Goal: Find specific page/section: Find specific page/section

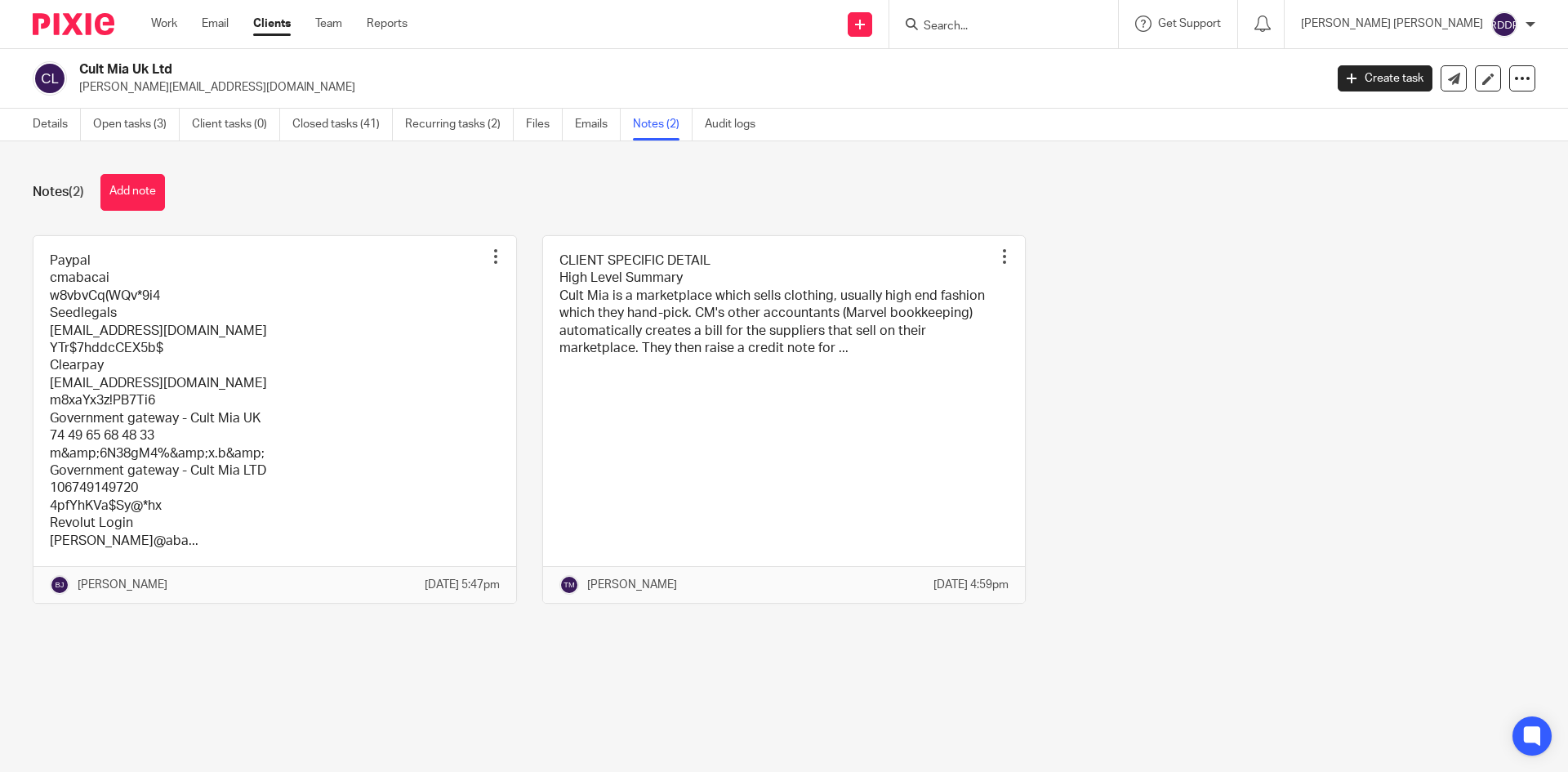
click at [1023, 24] on input "Search" at bounding box center [995, 27] width 147 height 15
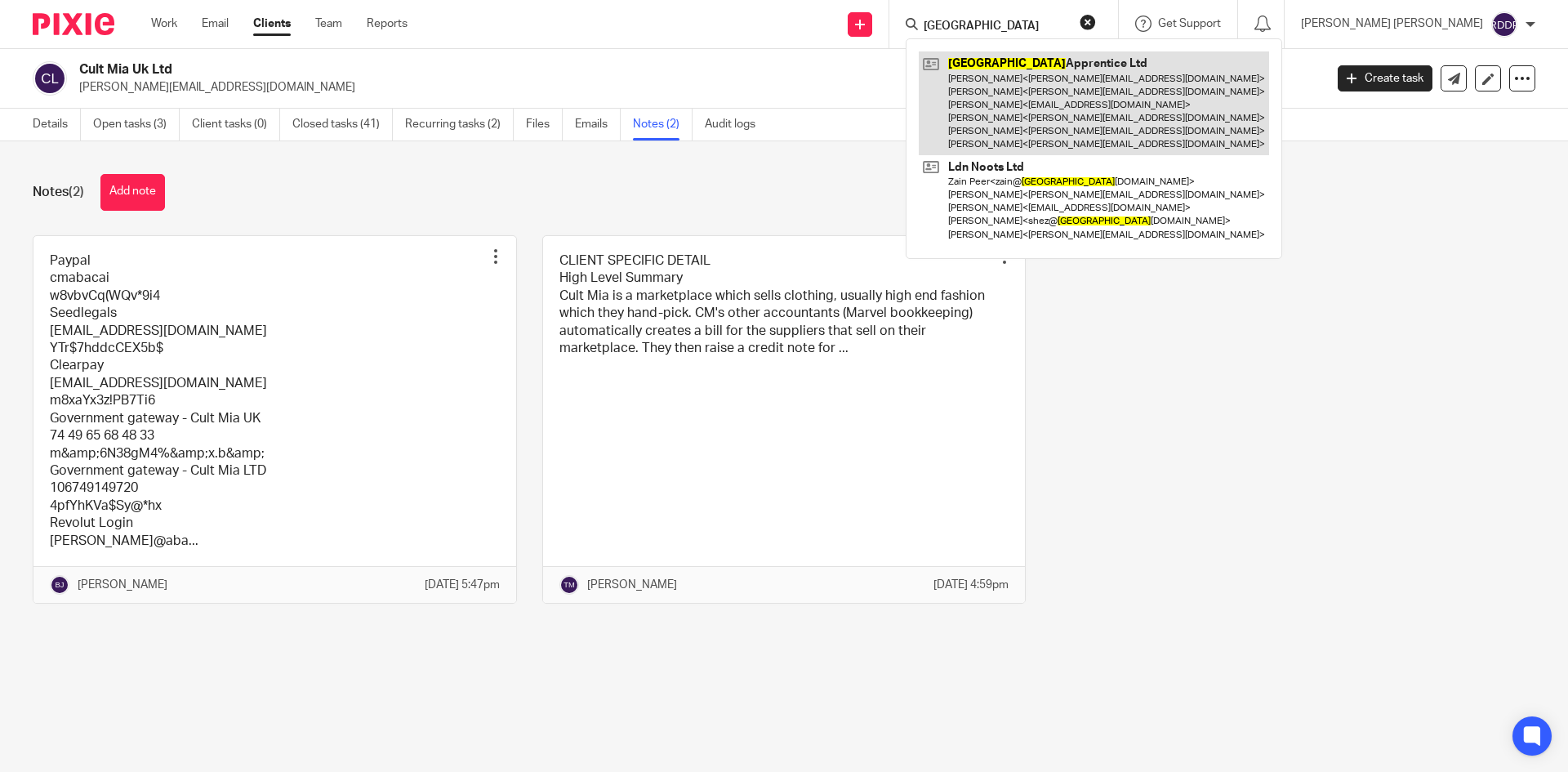
type input "london"
click at [1080, 74] on link at bounding box center [1093, 104] width 350 height 104
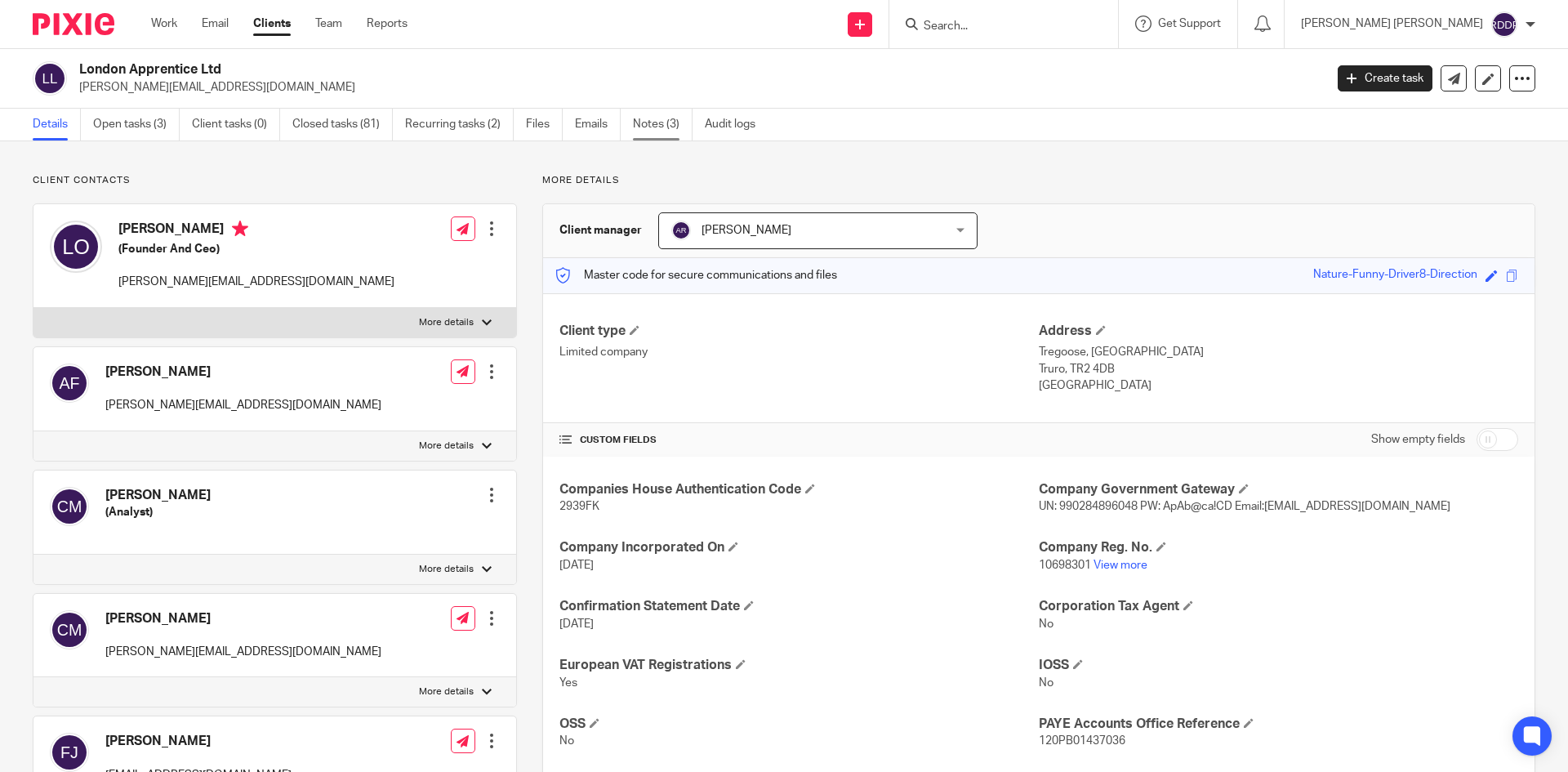
click at [665, 112] on link "Notes (3)" at bounding box center [662, 124] width 59 height 31
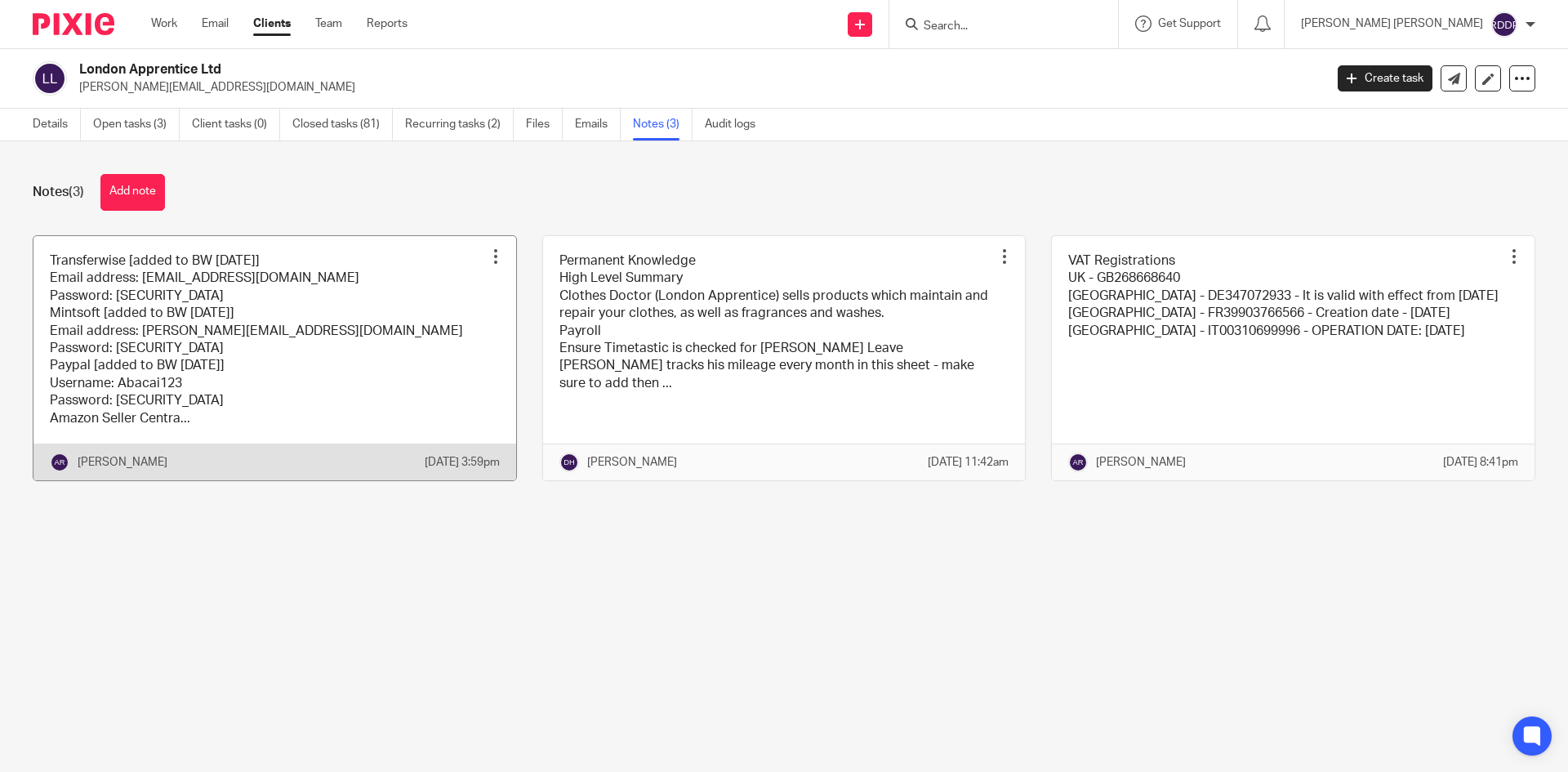
click at [387, 357] on link at bounding box center [275, 358] width 483 height 244
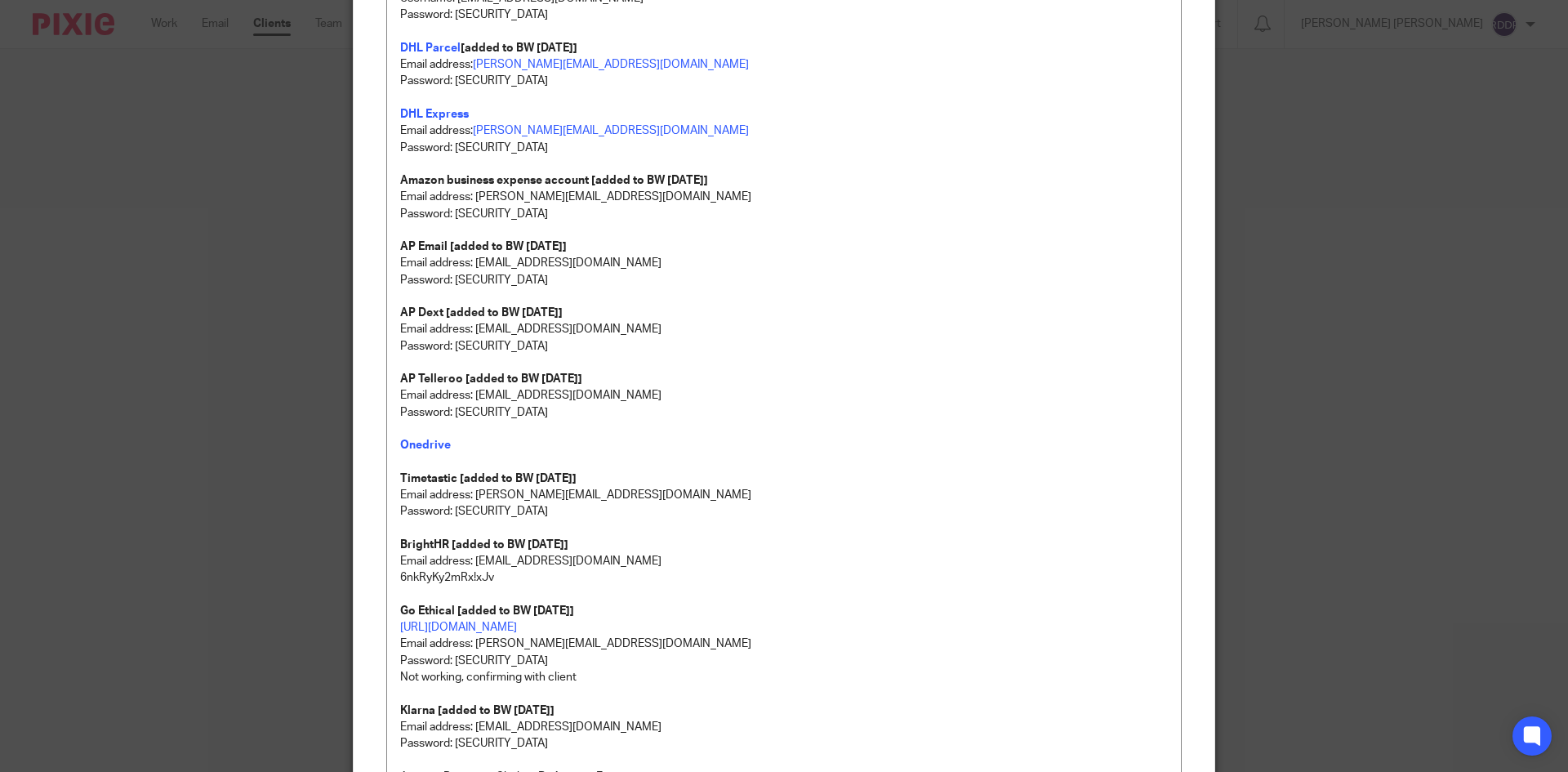
scroll to position [630, 0]
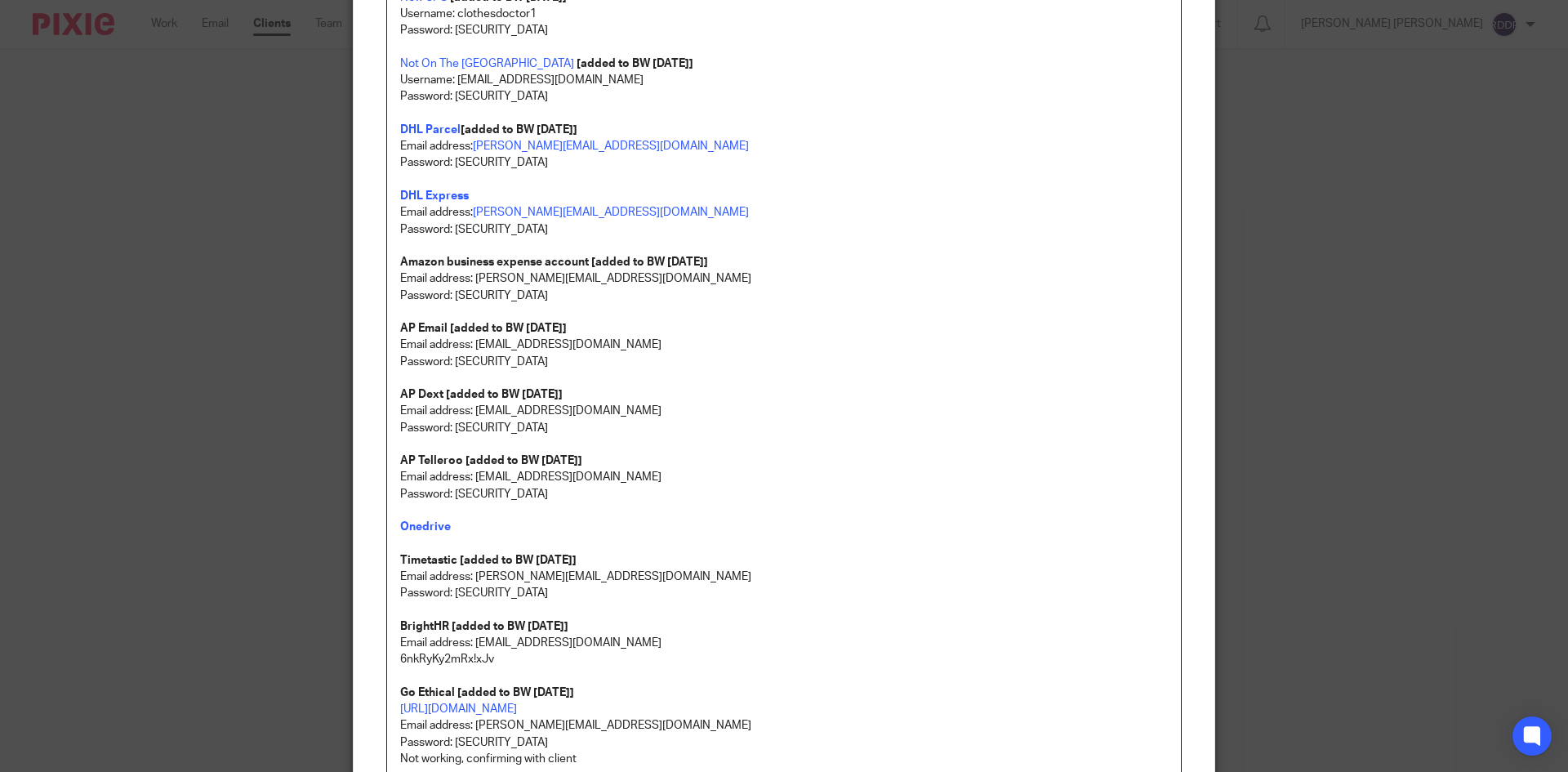
drag, startPoint x: 423, startPoint y: 122, endPoint x: 811, endPoint y: 159, distance: 389.8
click at [811, 159] on p "Password: Sparkle123!" at bounding box center [784, 163] width 767 height 17
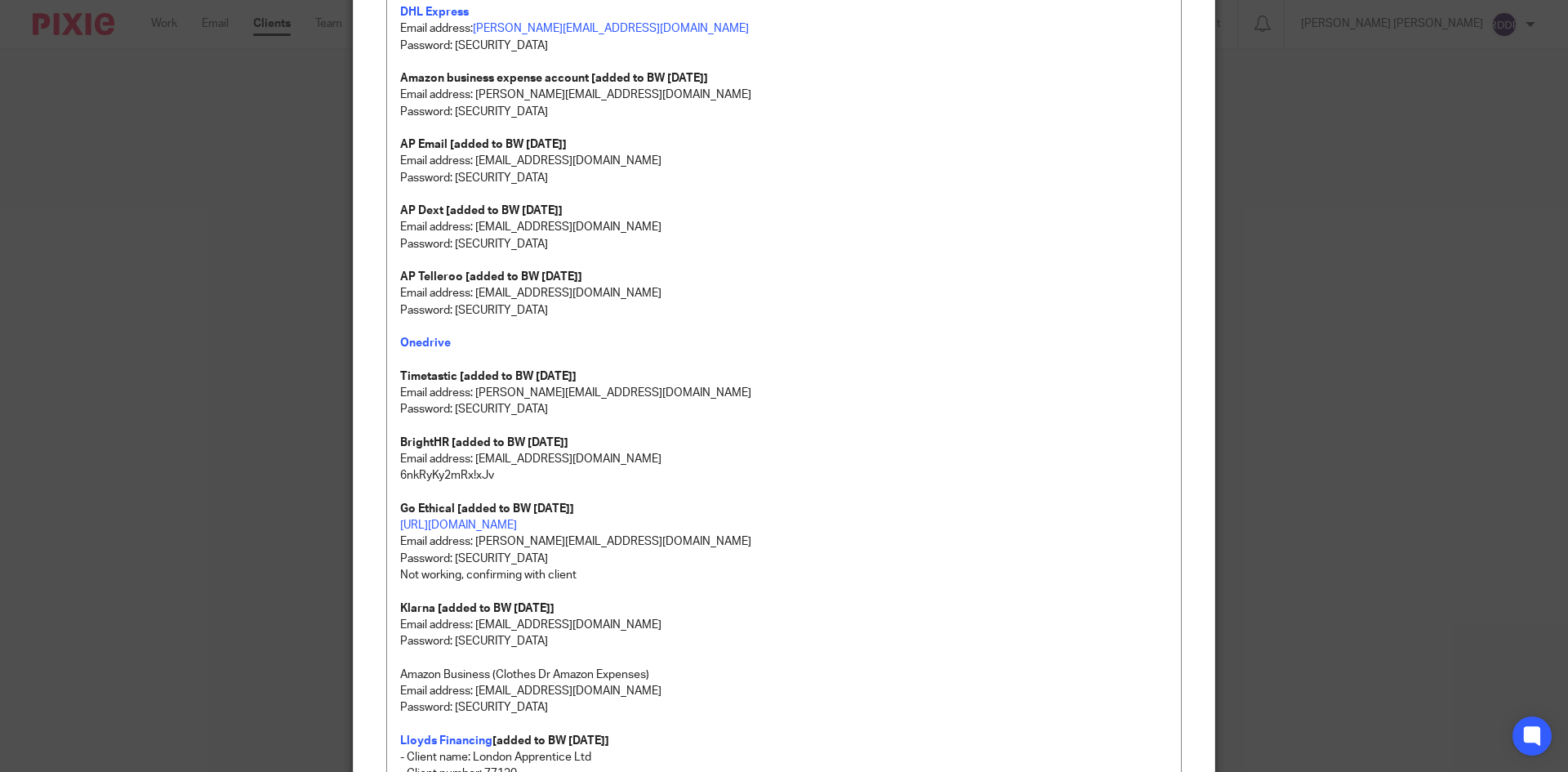
scroll to position [711, 0]
